Goal: Navigation & Orientation: Go to known website

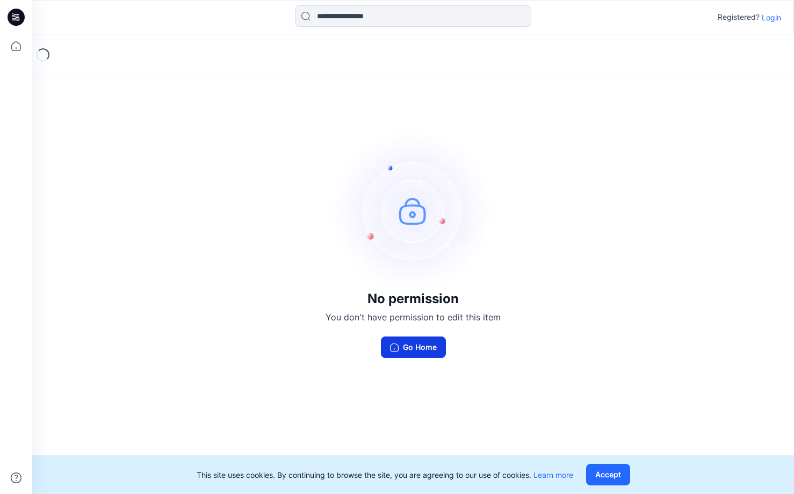
click at [421, 347] on button "Go Home" at bounding box center [413, 346] width 65 height 21
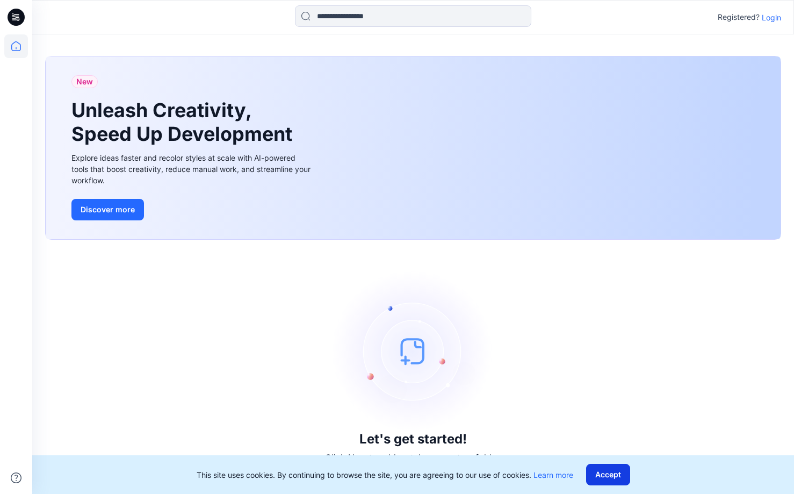
click at [620, 479] on button "Accept" at bounding box center [608, 474] width 44 height 21
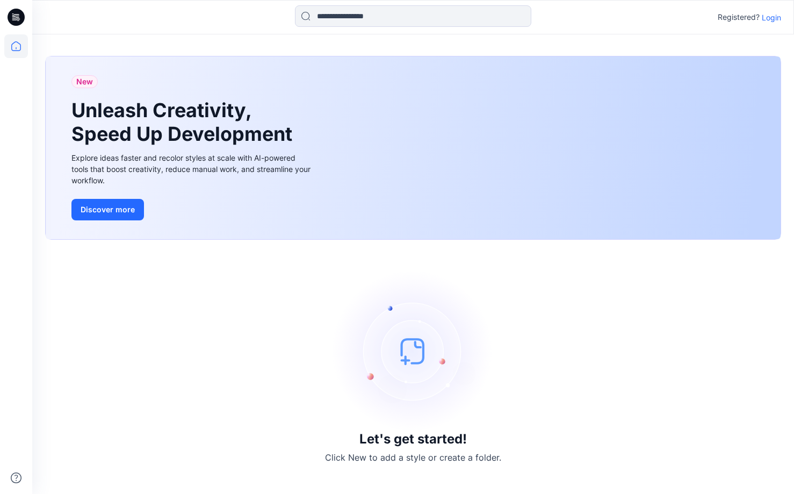
click at [412, 353] on img at bounding box center [412, 350] width 161 height 161
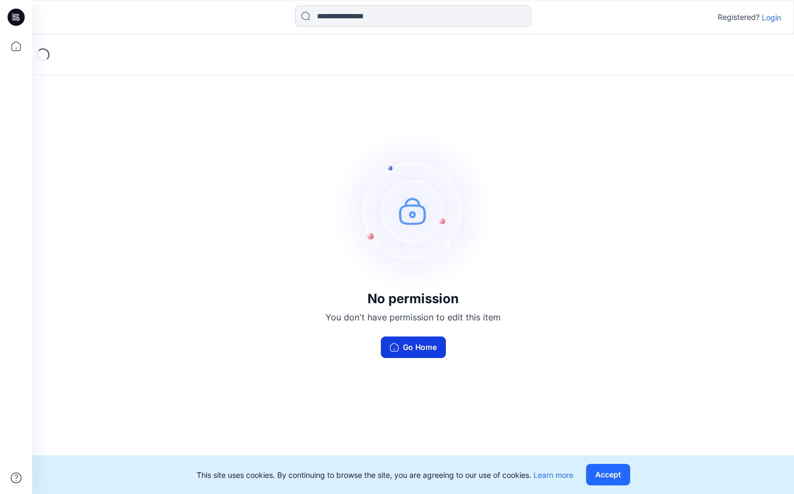
click at [429, 344] on button "Go Home" at bounding box center [413, 346] width 65 height 21
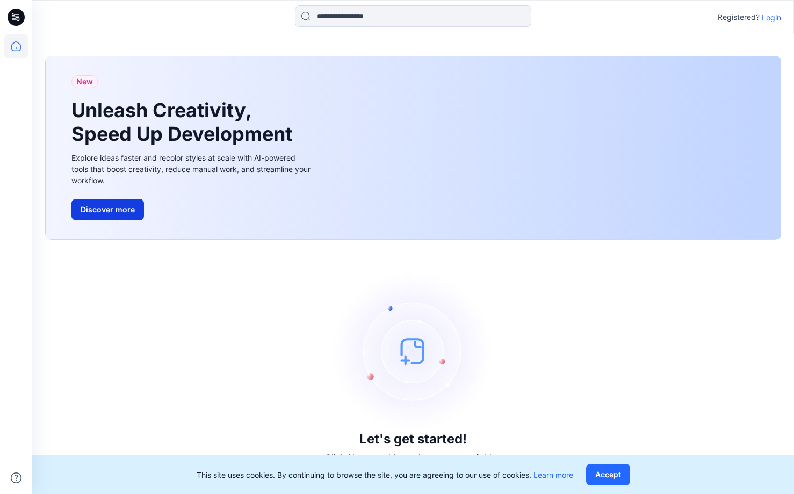
click at [120, 208] on button "Discover more" at bounding box center [107, 209] width 73 height 21
